Goal: Register for event/course

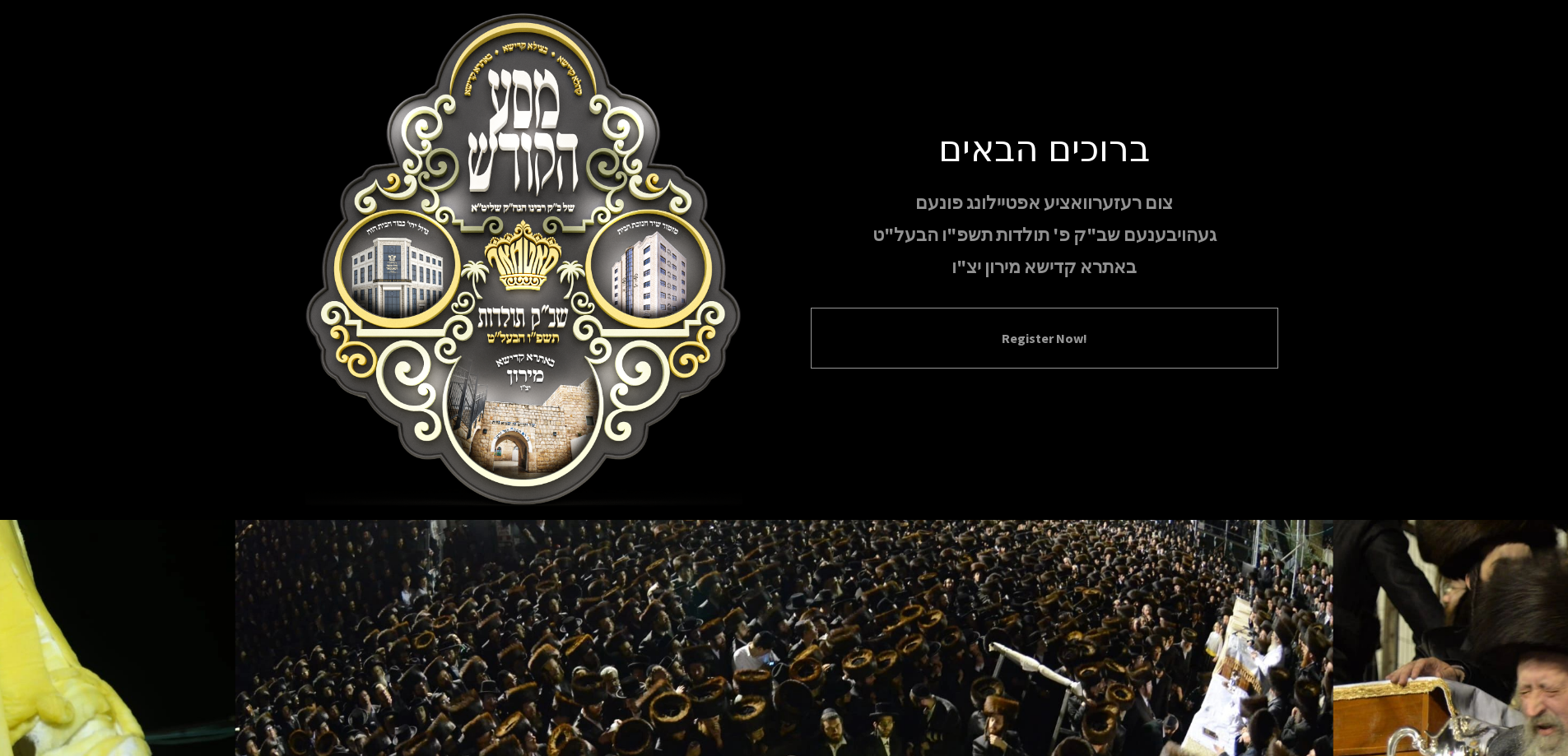
click at [1020, 328] on button "Register Now!" at bounding box center [1043, 338] width 426 height 20
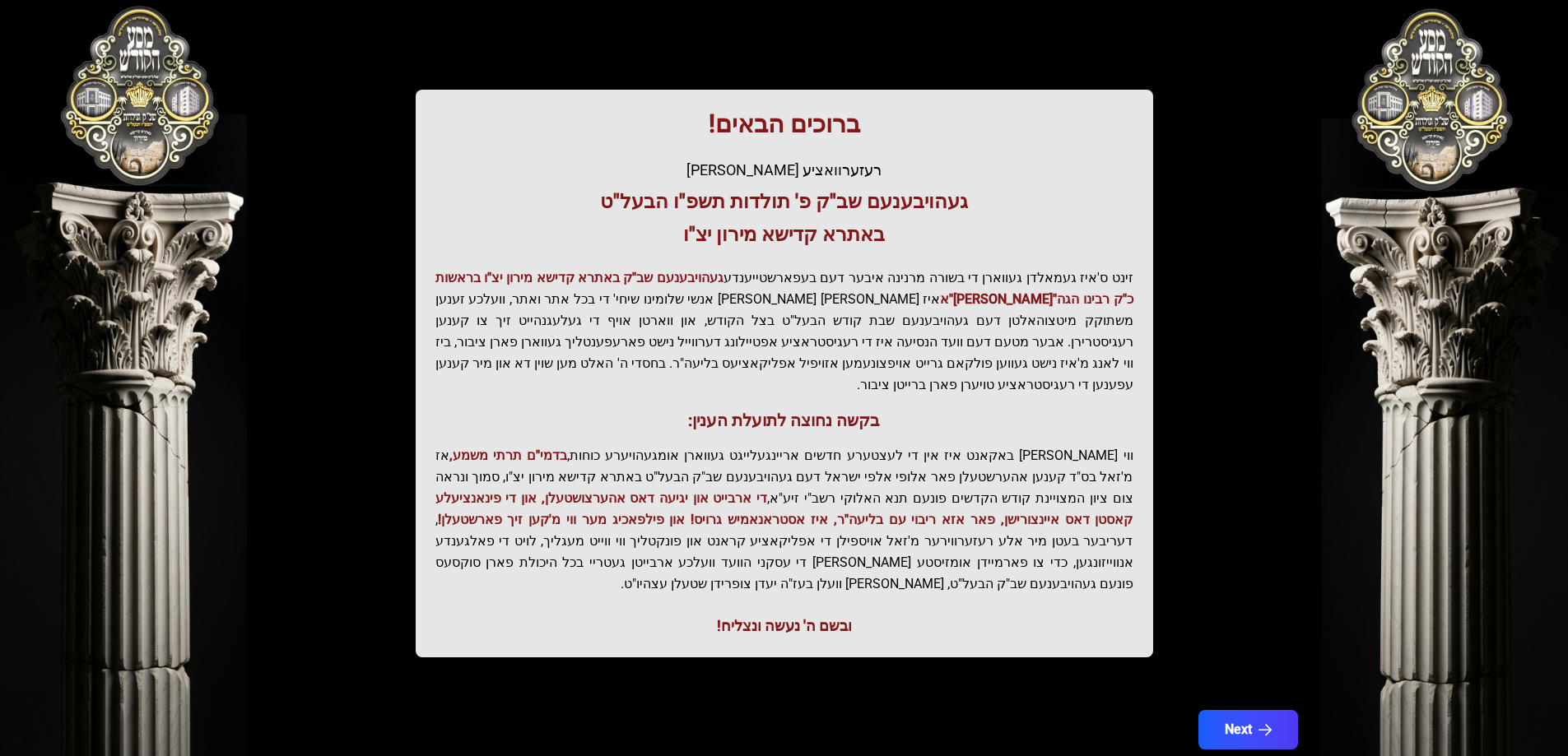
scroll to position [197, 0]
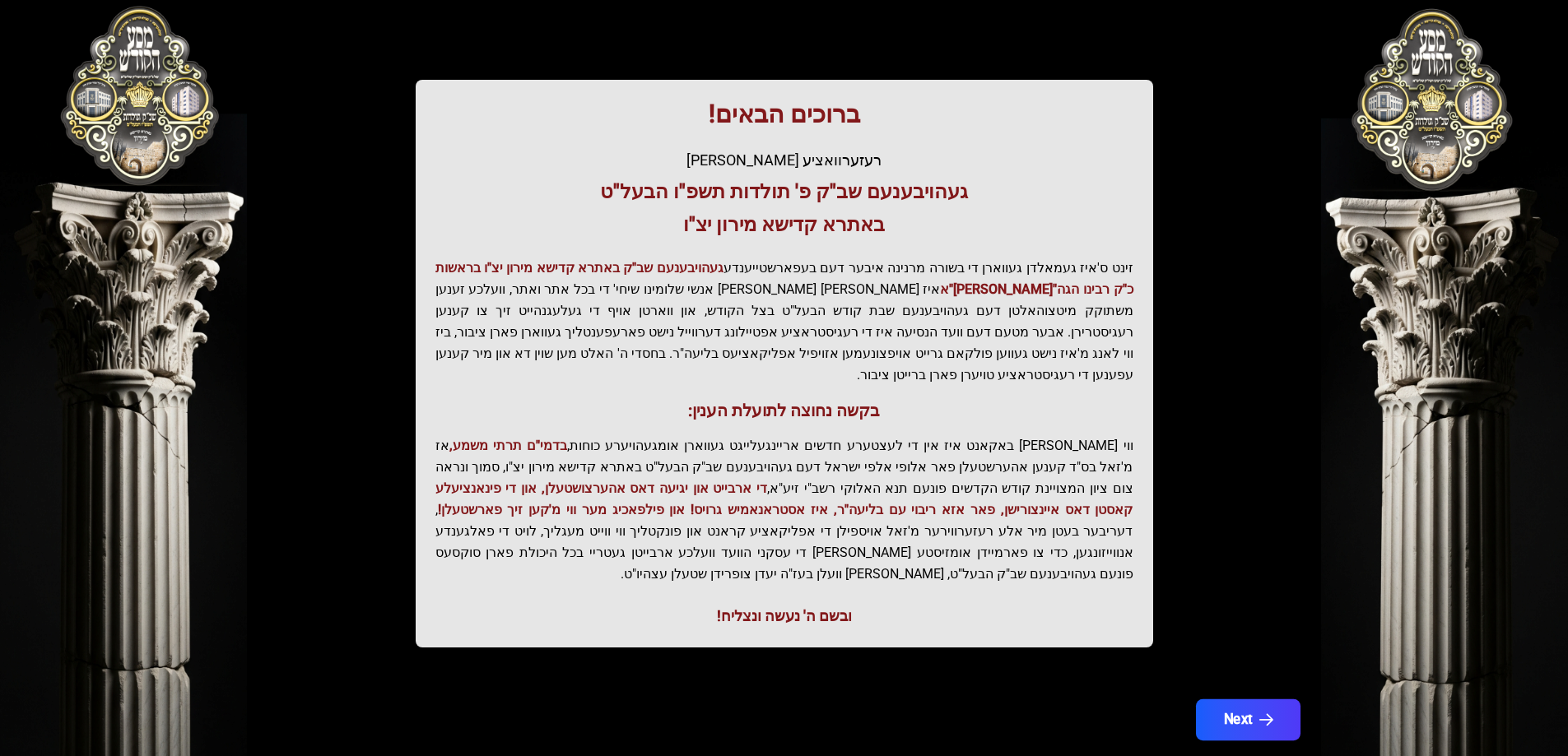
click at [1254, 700] on button "Next" at bounding box center [1247, 720] width 105 height 42
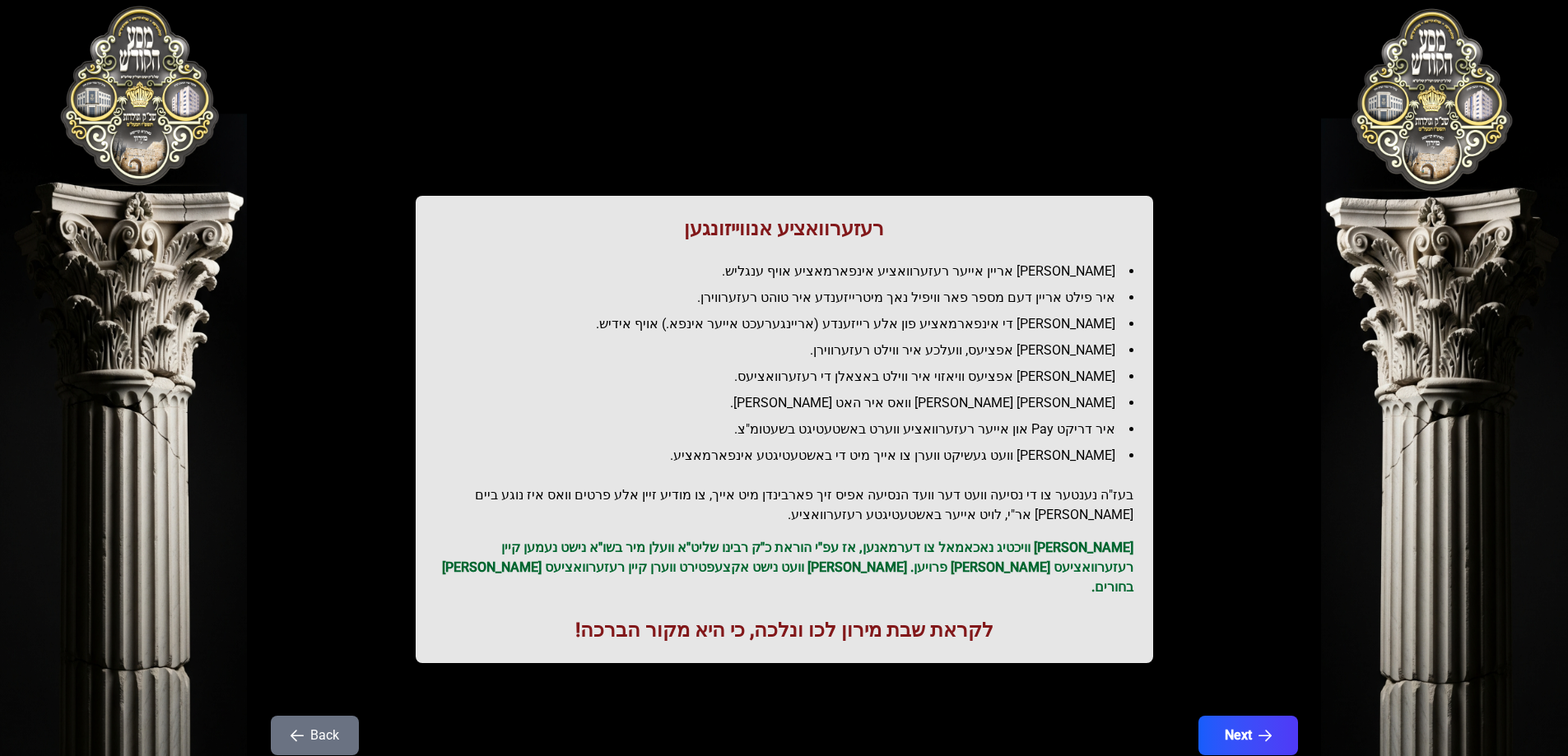
scroll to position [0, 0]
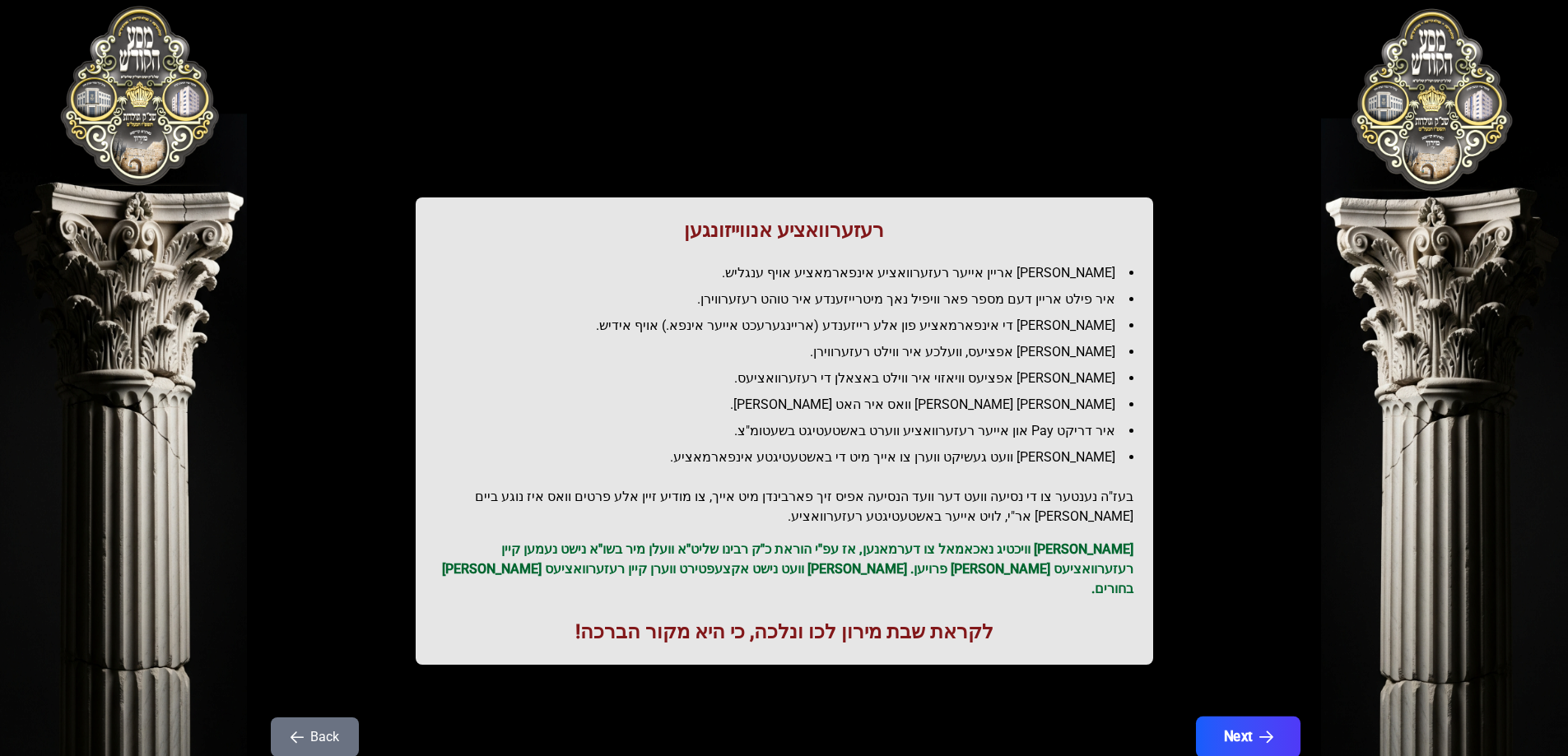
click at [1245, 717] on button "Next" at bounding box center [1247, 738] width 105 height 42
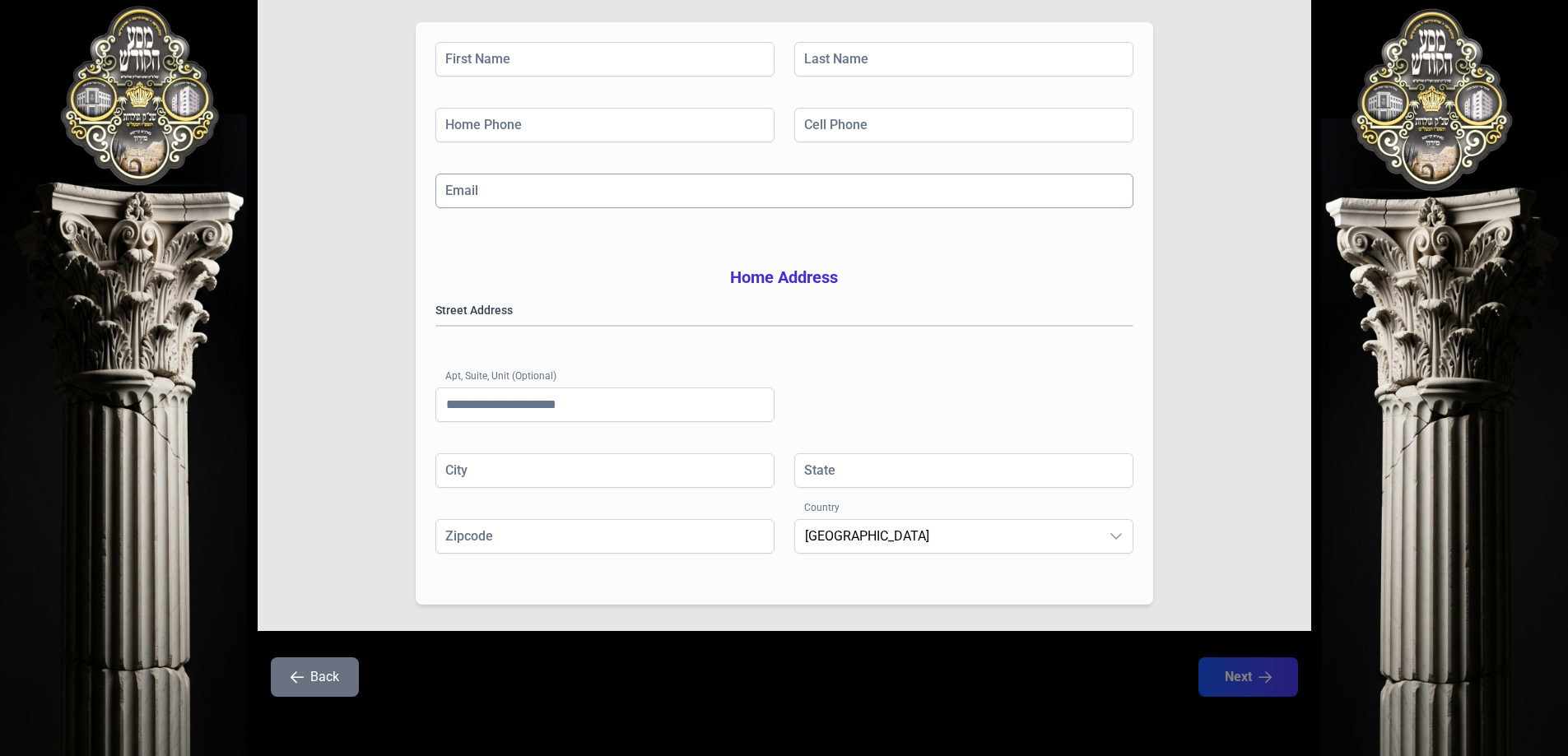
scroll to position [263, 0]
click at [301, 670] on button "Back" at bounding box center [314, 678] width 88 height 40
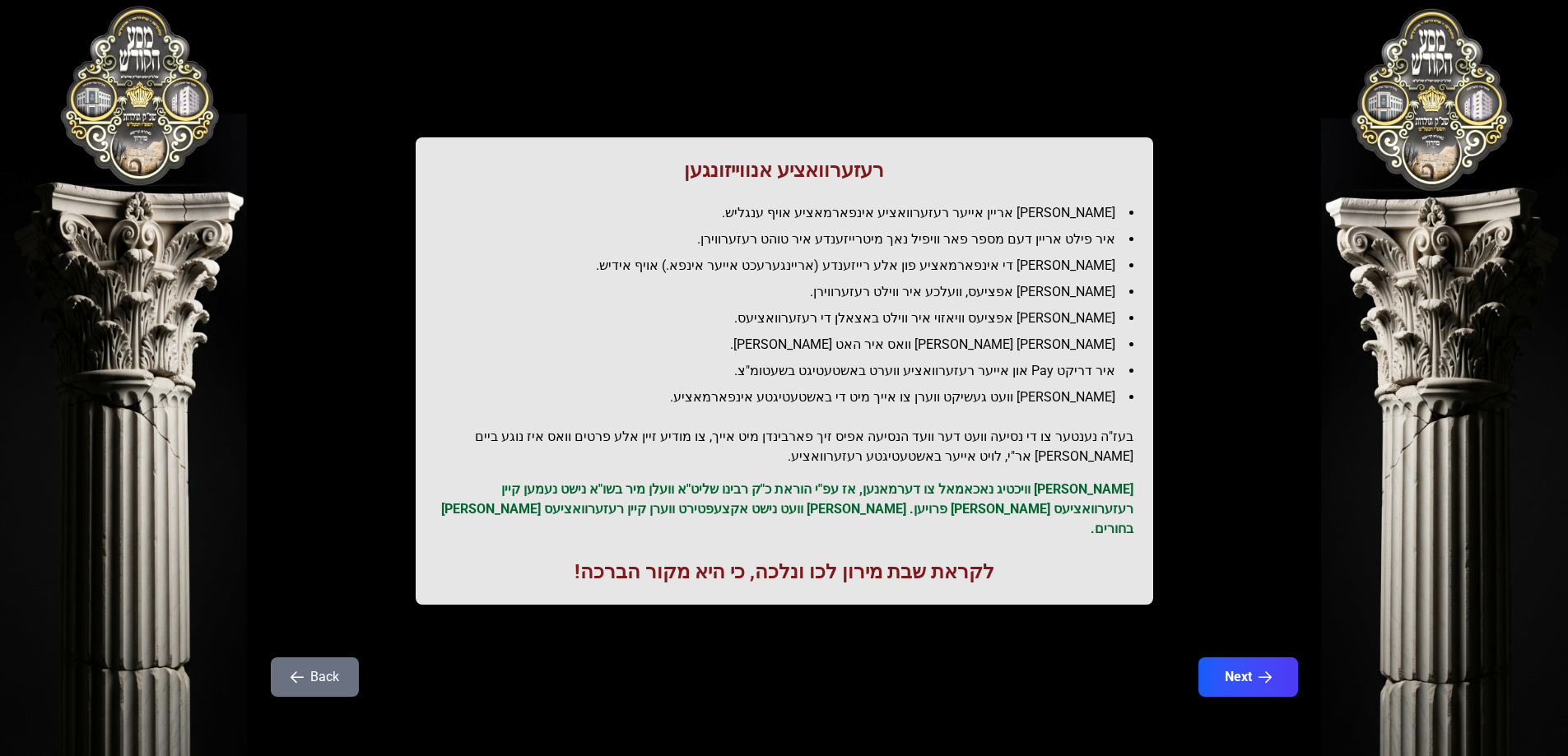
scroll to position [0, 0]
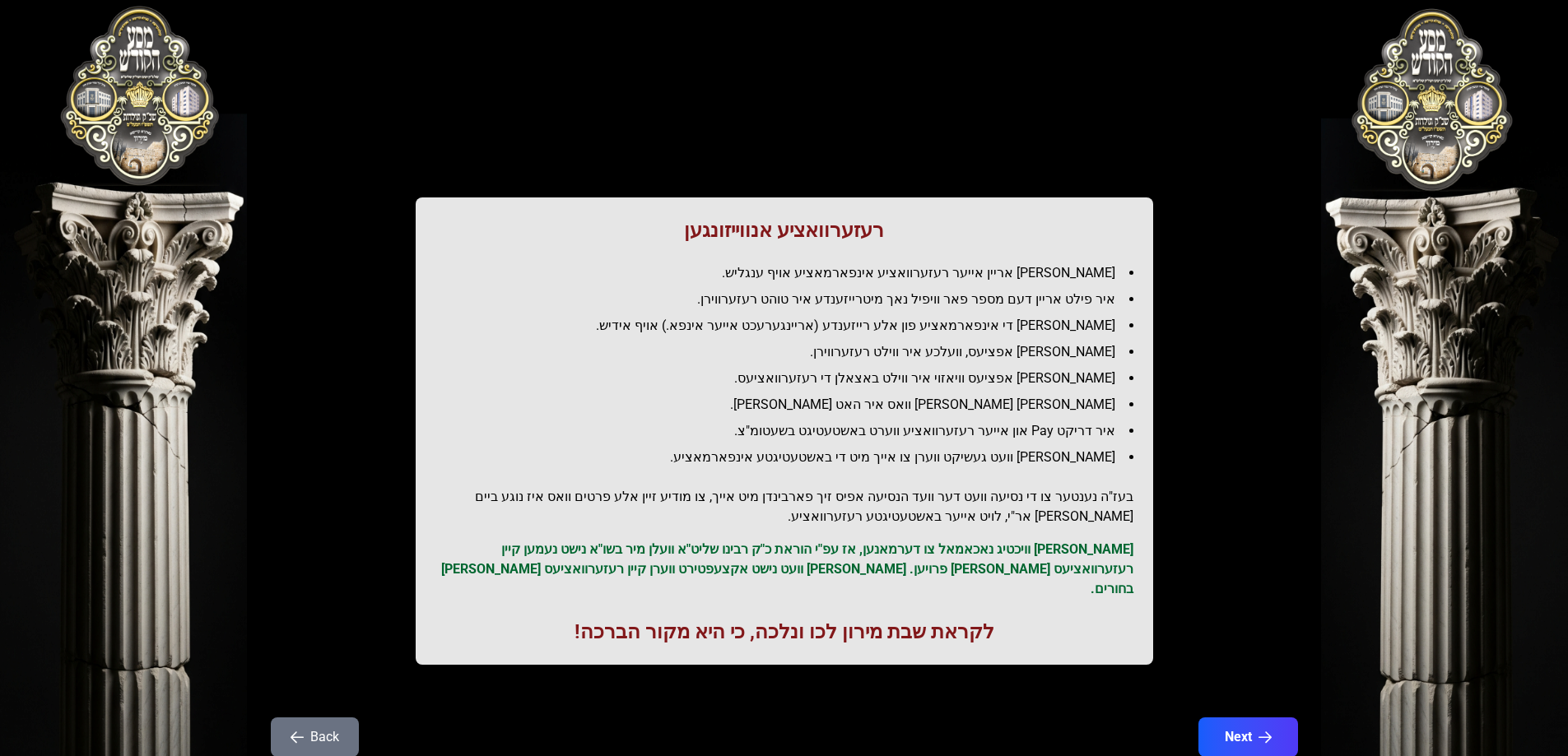
click at [308, 717] on button "Back" at bounding box center [314, 737] width 88 height 40
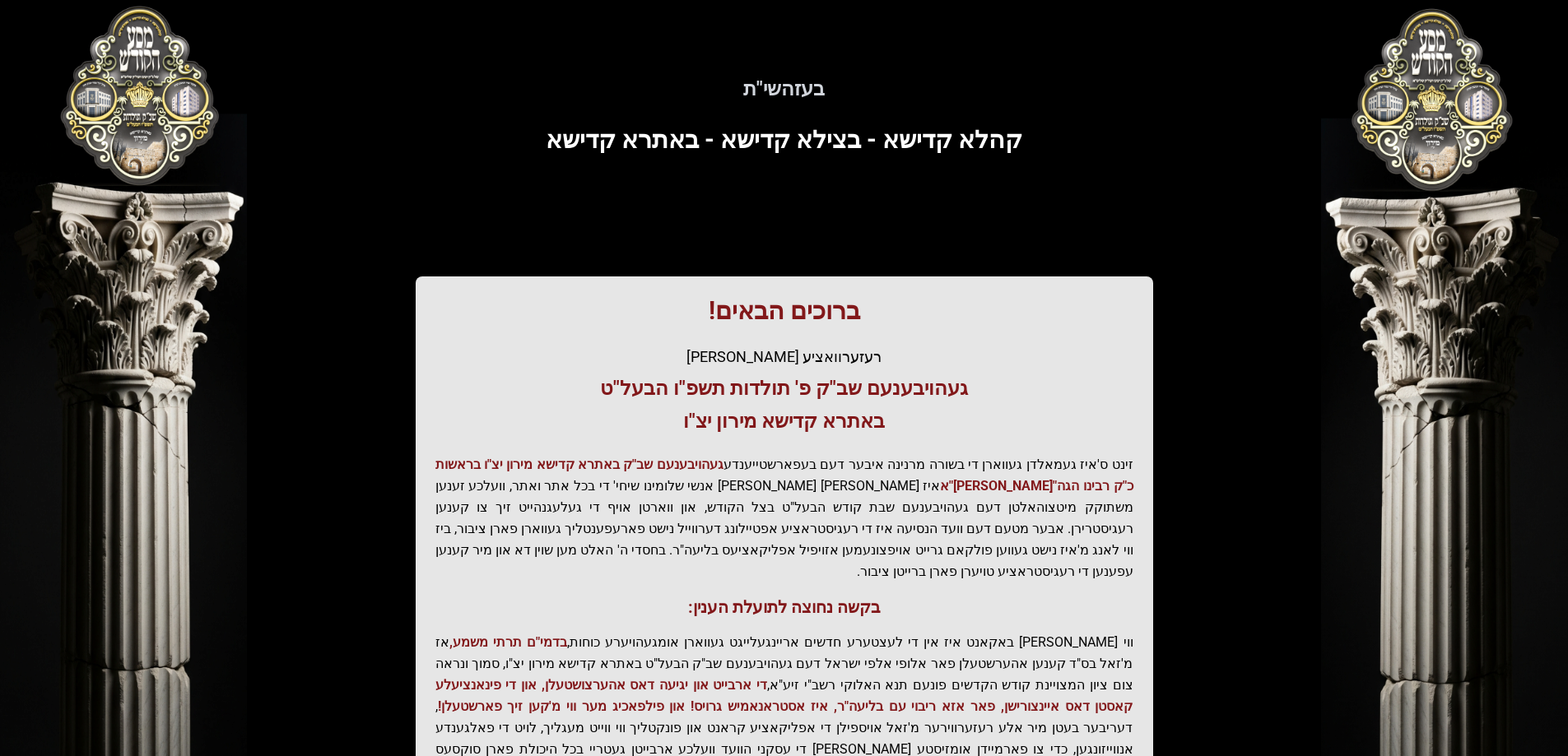
drag, startPoint x: 101, startPoint y: 84, endPoint x: 130, endPoint y: 100, distance: 33.1
click at [101, 86] on div "בעזהשי"ת 0 1 2 3 4 5 6 בעזהשי"ת קהלא קדישא - בצילא קדישא - באתרא קדישא ברוכים ה…" at bounding box center [784, 498] width 1568 height 996
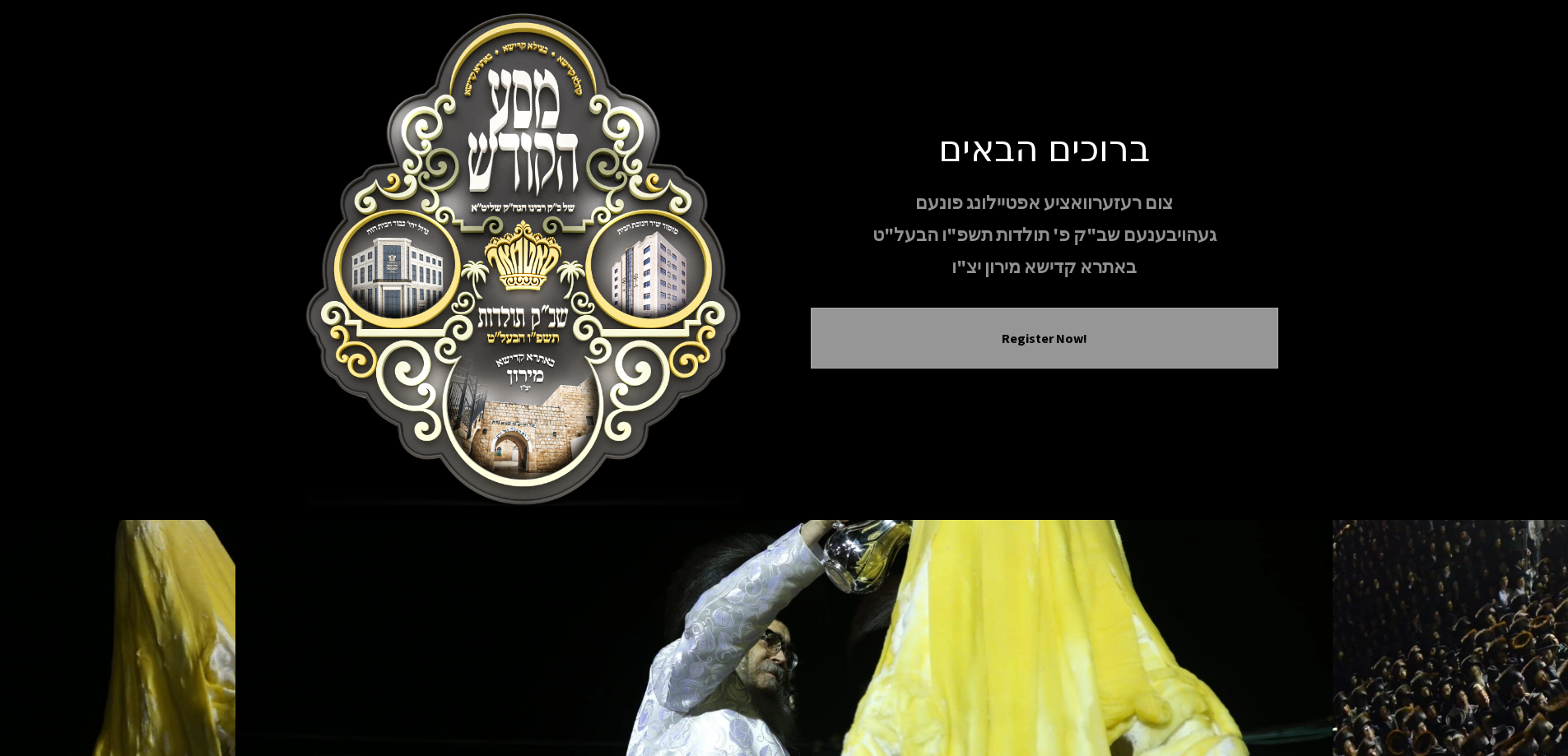
scroll to position [163, 0]
